Goal: Task Accomplishment & Management: Manage account settings

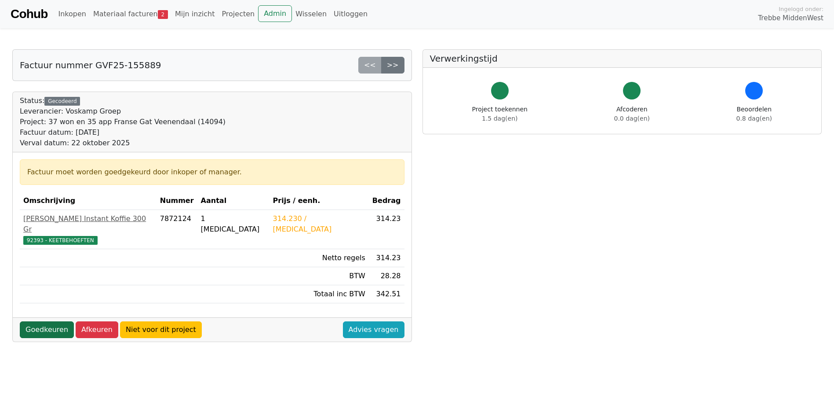
click at [39, 321] on link "Goedkeuren" at bounding box center [47, 329] width 54 height 17
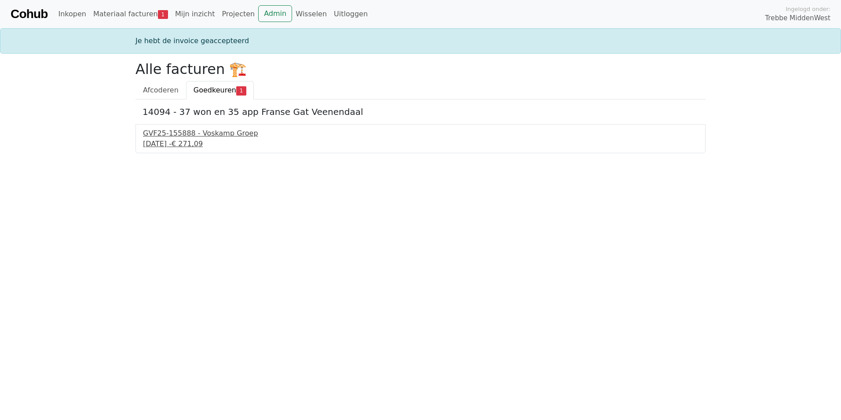
click at [202, 139] on div "[DATE] - € 271,09" at bounding box center [420, 144] width 555 height 11
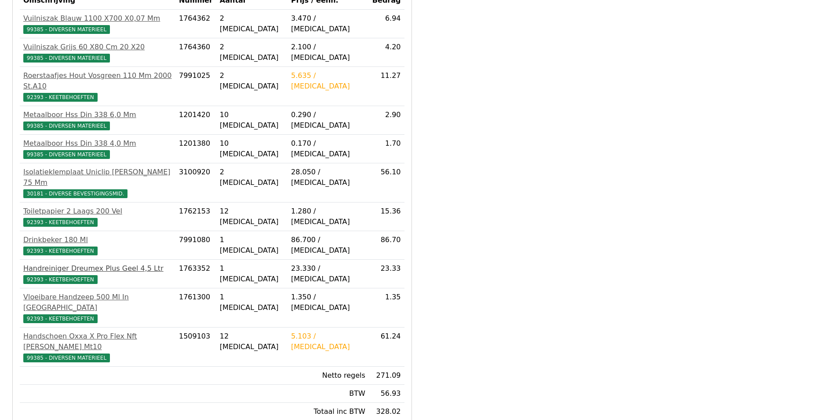
scroll to position [220, 0]
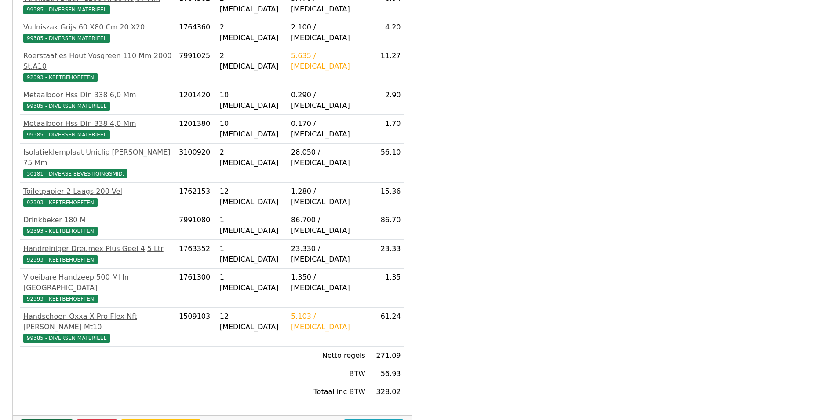
click at [37, 419] on link "Goedkeuren" at bounding box center [47, 427] width 54 height 17
